Goal: Navigation & Orientation: Find specific page/section

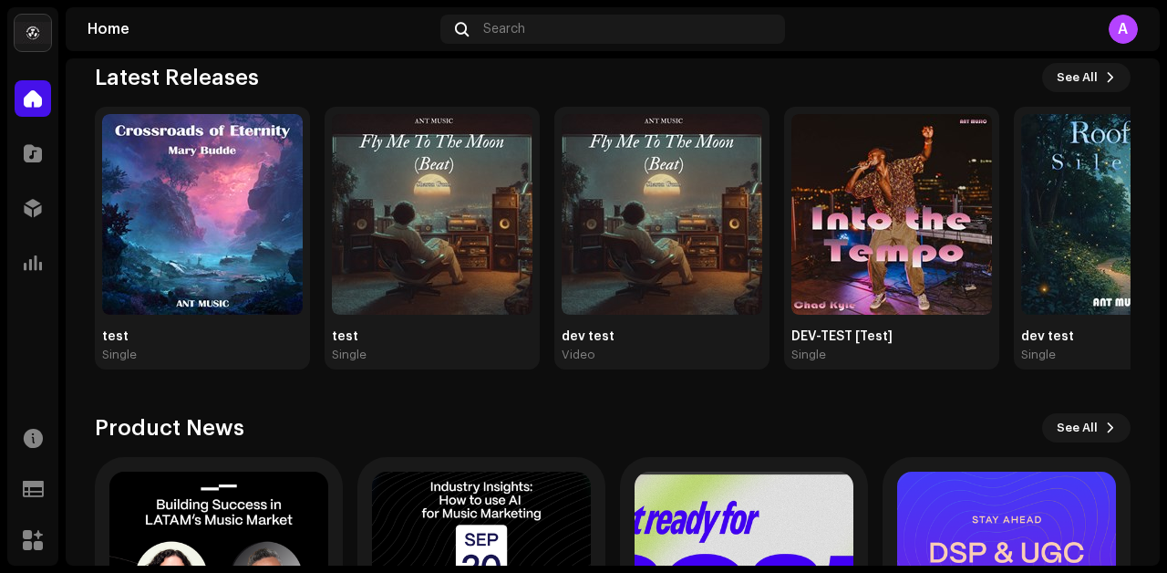
scroll to position [210, 0]
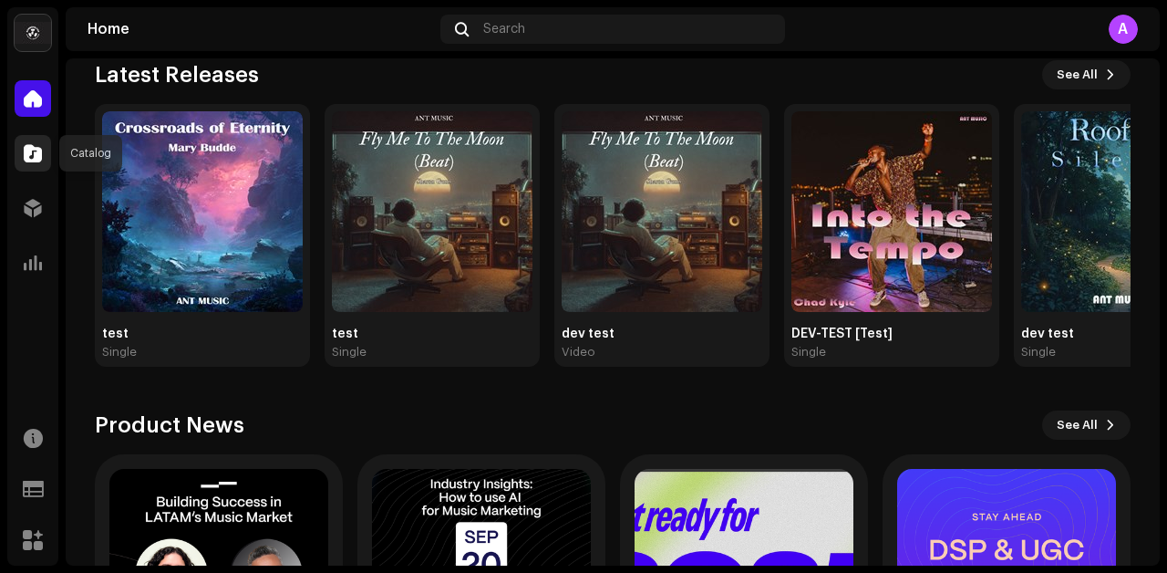
click at [29, 148] on span at bounding box center [33, 153] width 18 height 15
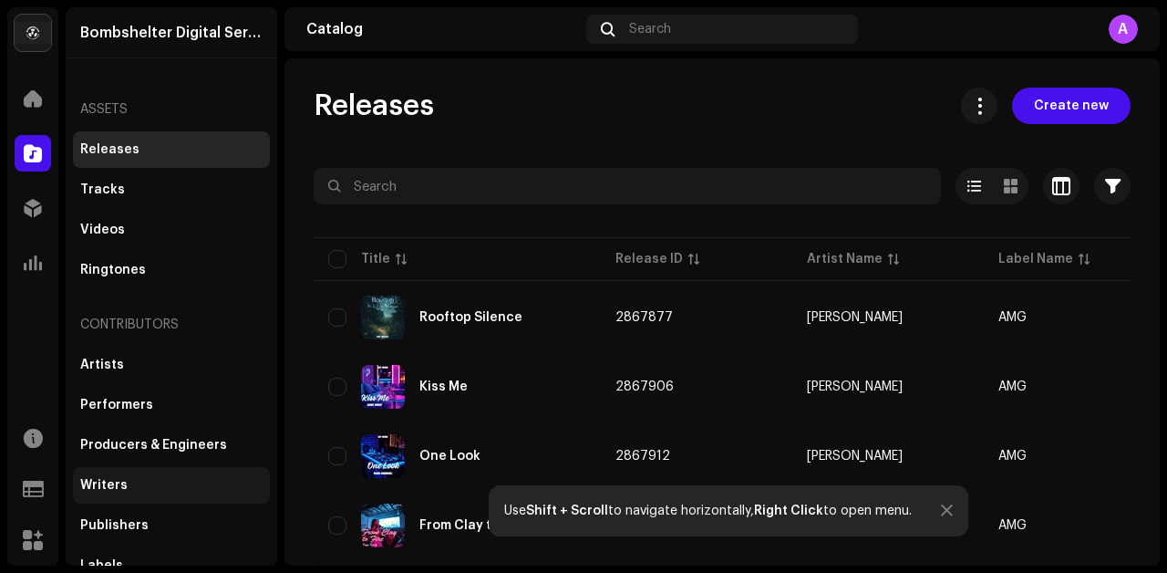
scroll to position [716, 0]
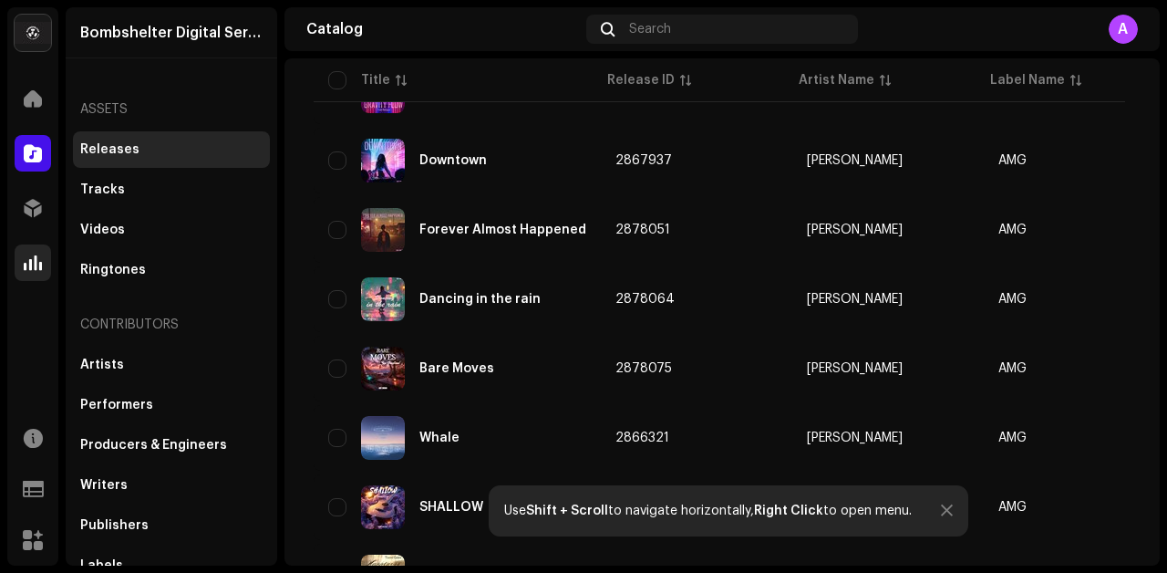
click at [29, 266] on span at bounding box center [33, 262] width 18 height 15
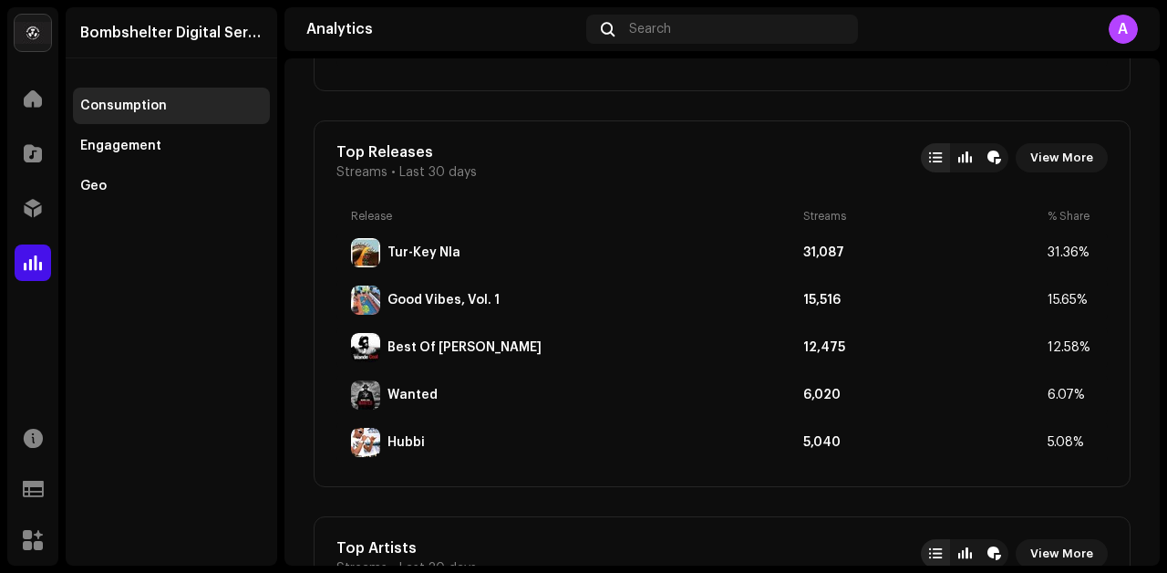
scroll to position [1024, 0]
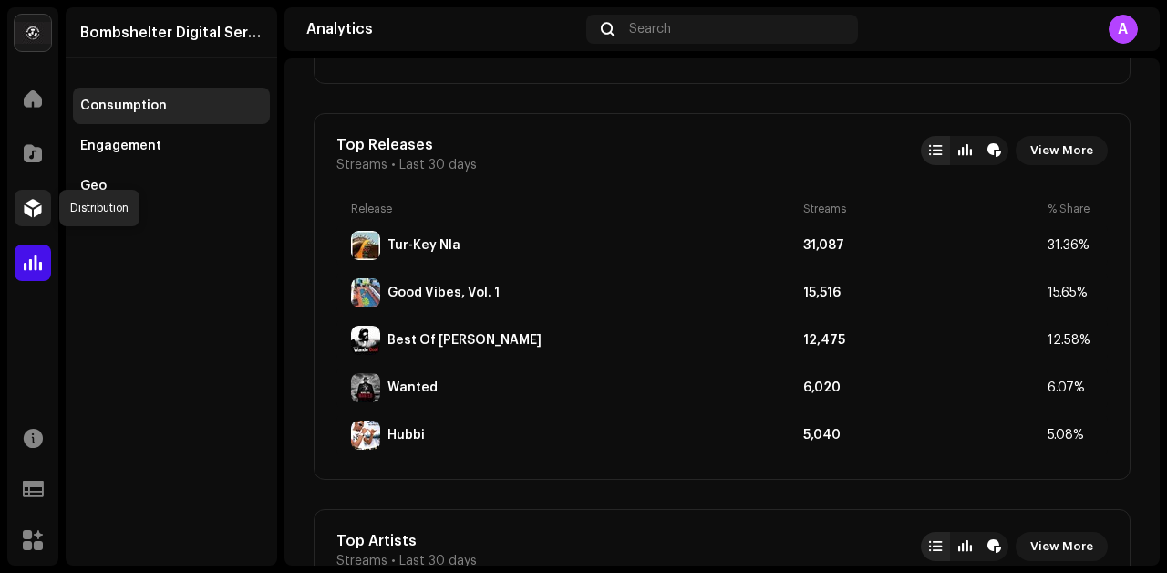
click at [30, 205] on span at bounding box center [33, 208] width 18 height 15
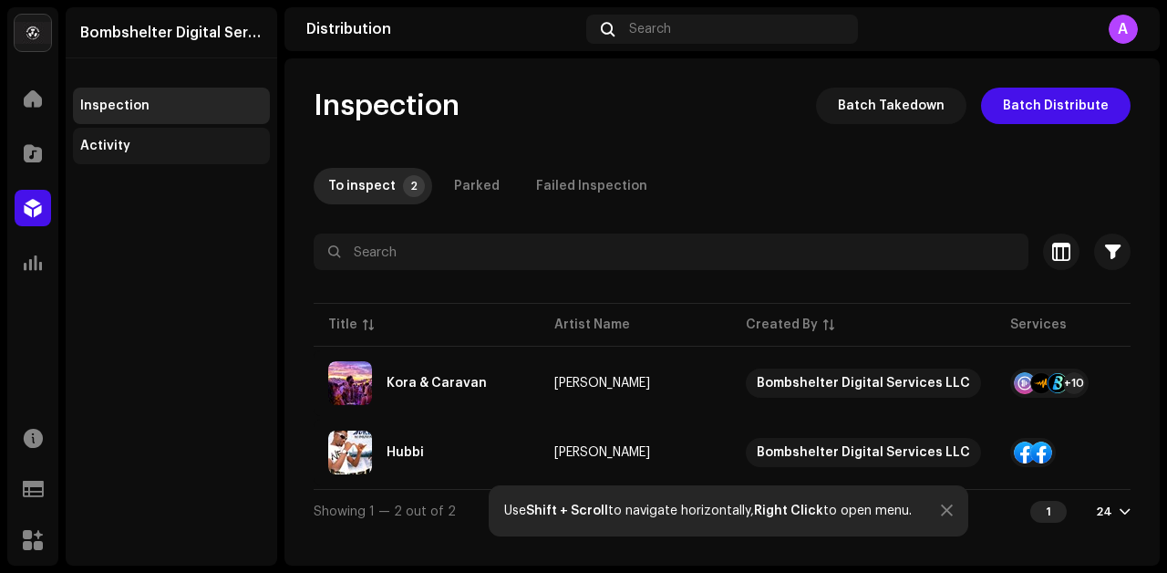
click at [170, 150] on div "Activity" at bounding box center [171, 146] width 182 height 15
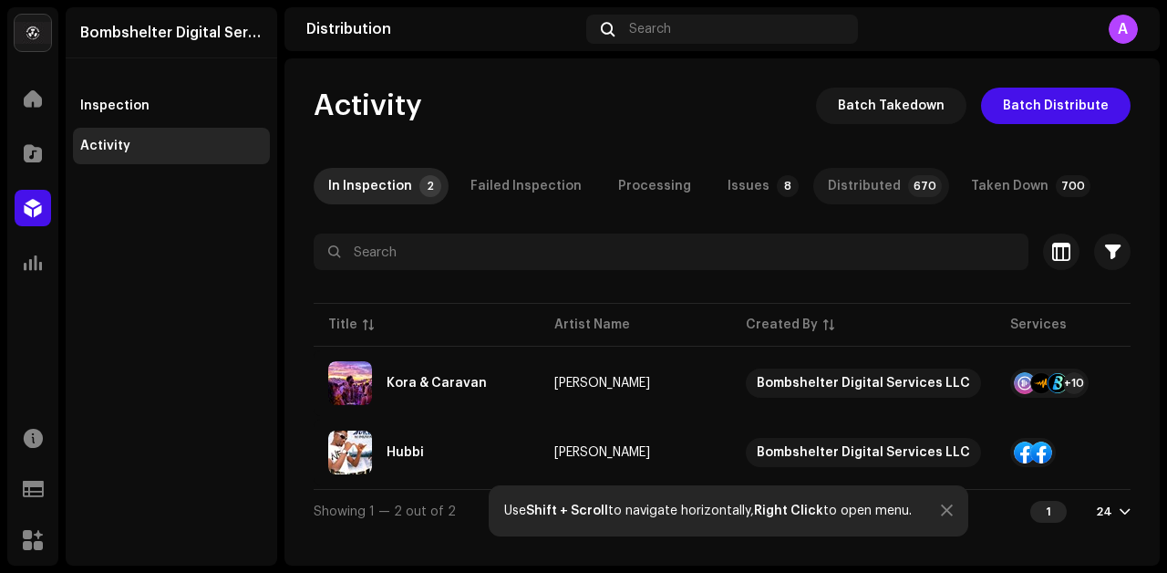
click at [875, 181] on p-tab "Distributed 670" at bounding box center [881, 186] width 136 height 36
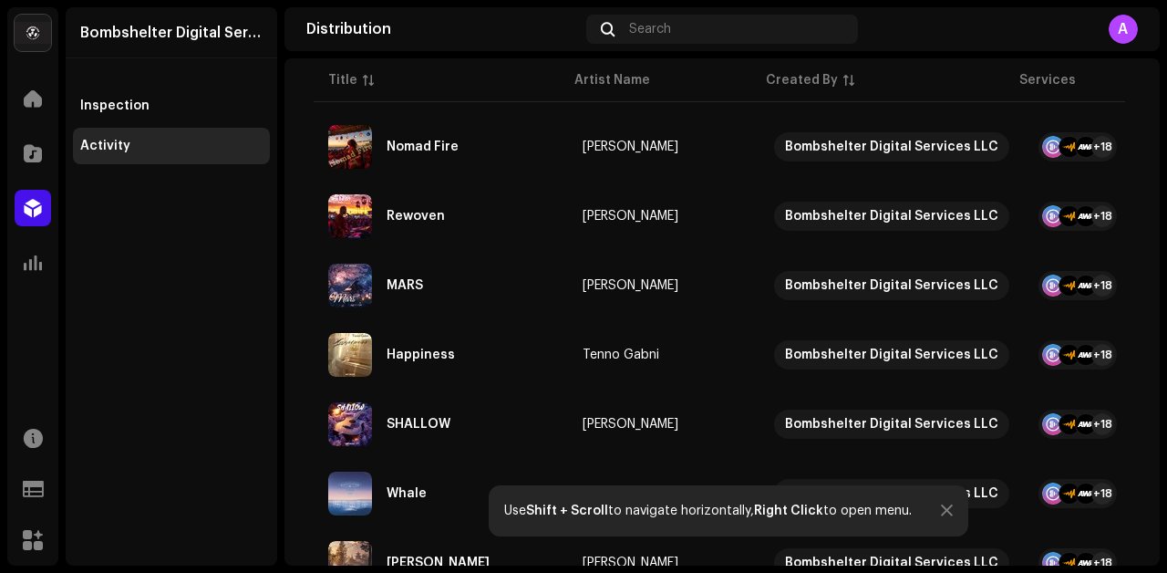
scroll to position [1503, 0]
